Goal: Transaction & Acquisition: Subscribe to service/newsletter

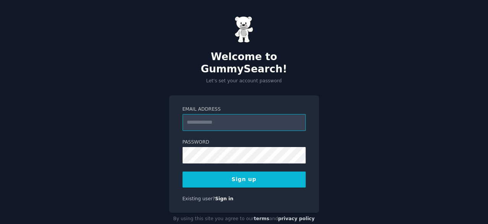
click at [215, 114] on input "Email Address" at bounding box center [244, 122] width 123 height 17
click at [247, 172] on button "Sign up" at bounding box center [244, 180] width 123 height 16
click at [246, 114] on input "Email Address" at bounding box center [244, 122] width 123 height 17
type input "**********"
click at [236, 172] on button "Sign up" at bounding box center [244, 180] width 123 height 16
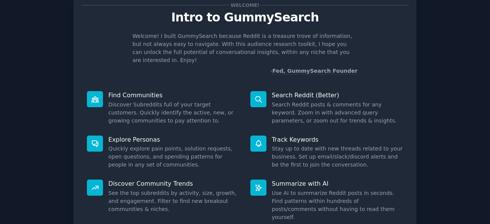
scroll to position [75, 0]
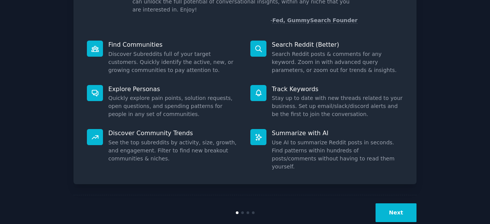
click at [396, 203] on button "Next" at bounding box center [396, 212] width 41 height 19
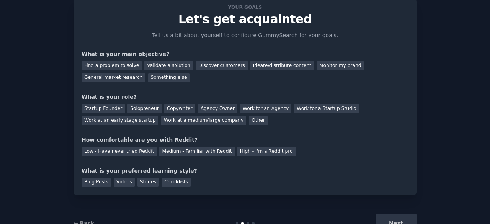
scroll to position [11, 0]
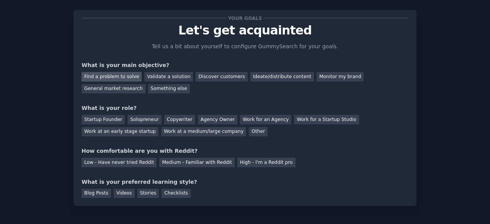
click at [123, 76] on div "Find a problem to solve" at bounding box center [112, 77] width 60 height 10
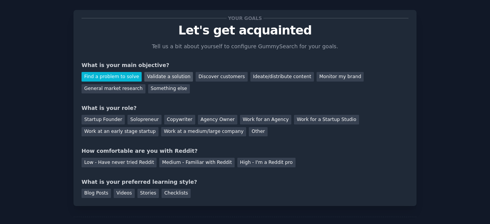
click at [152, 75] on div "Validate a solution" at bounding box center [168, 77] width 49 height 10
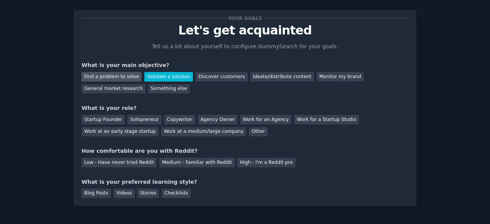
click at [113, 76] on div "Find a problem to solve" at bounding box center [112, 77] width 60 height 10
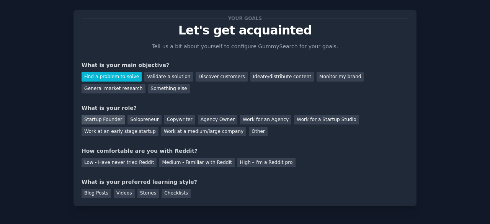
click at [103, 118] on div "Startup Founder" at bounding box center [103, 120] width 43 height 10
click at [130, 117] on div "Solopreneur" at bounding box center [145, 120] width 34 height 10
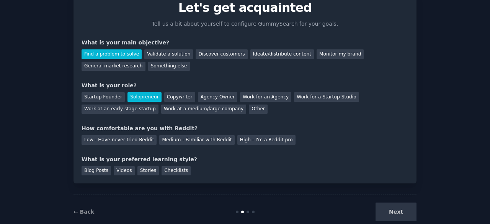
scroll to position [50, 0]
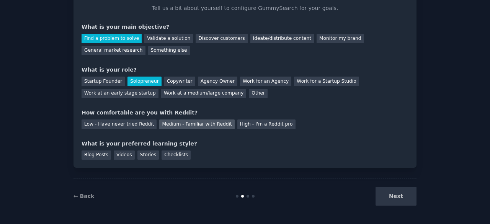
click at [174, 125] on div "Medium - Familiar with Reddit" at bounding box center [196, 124] width 75 height 10
click at [162, 157] on div "Checklists" at bounding box center [176, 156] width 29 height 10
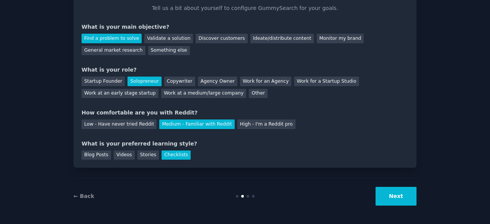
click at [406, 196] on button "Next" at bounding box center [396, 196] width 41 height 19
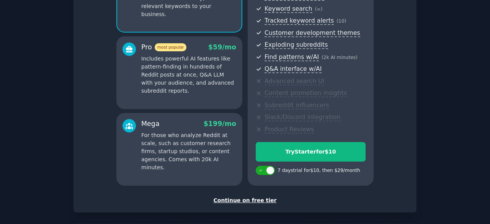
scroll to position [126, 0]
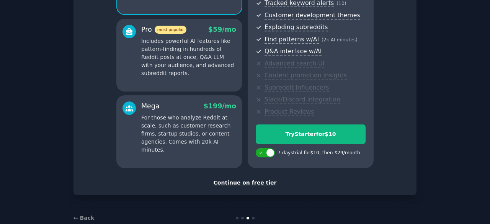
click at [251, 182] on div "Continue on free tier" at bounding box center [245, 183] width 327 height 8
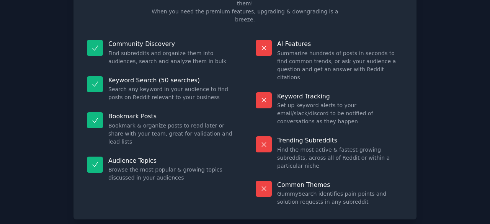
scroll to position [74, 0]
